Goal: Task Accomplishment & Management: Use online tool/utility

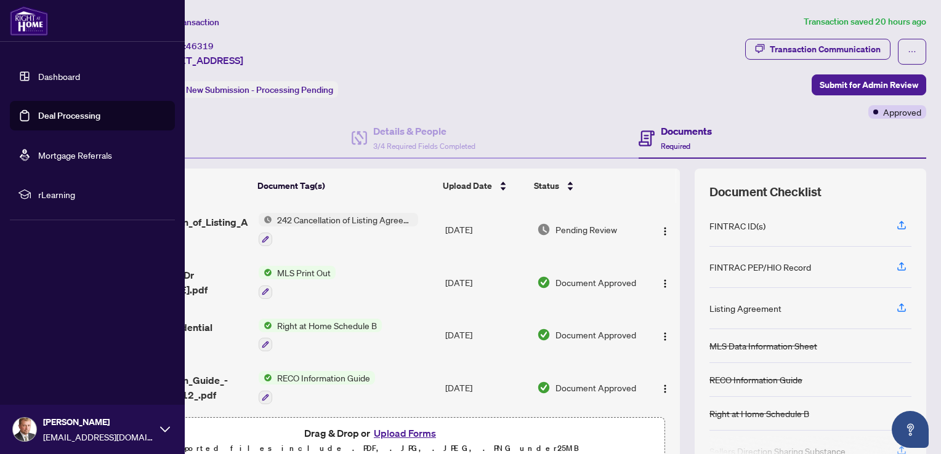
click at [50, 74] on link "Dashboard" at bounding box center [59, 76] width 42 height 11
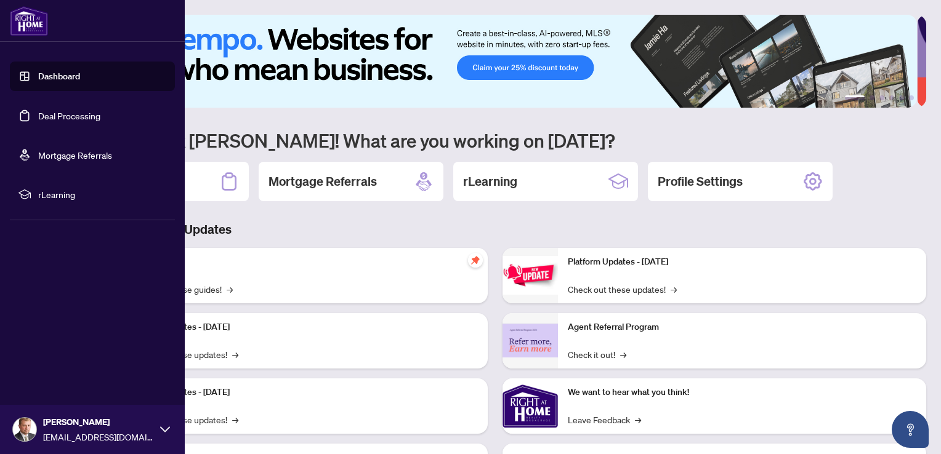
click at [55, 114] on link "Deal Processing" at bounding box center [69, 115] width 62 height 11
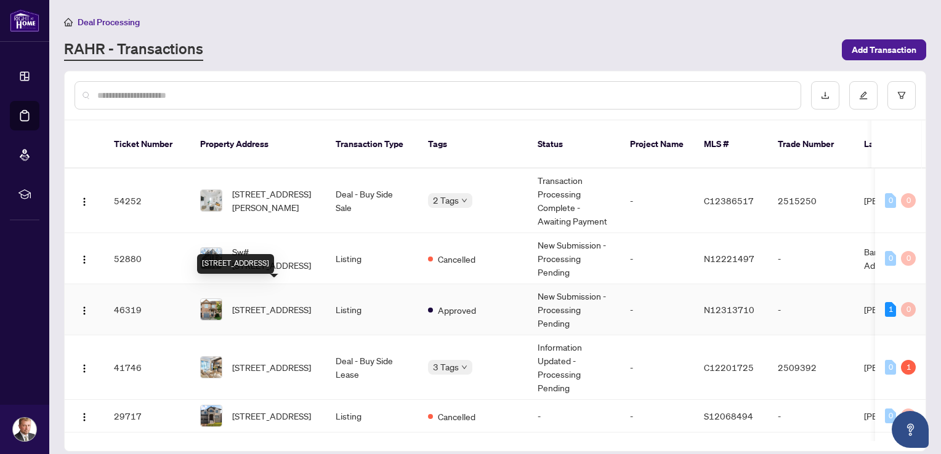
click at [268, 303] on span "[STREET_ADDRESS]" at bounding box center [271, 310] width 79 height 14
